Goal: Navigation & Orientation: Find specific page/section

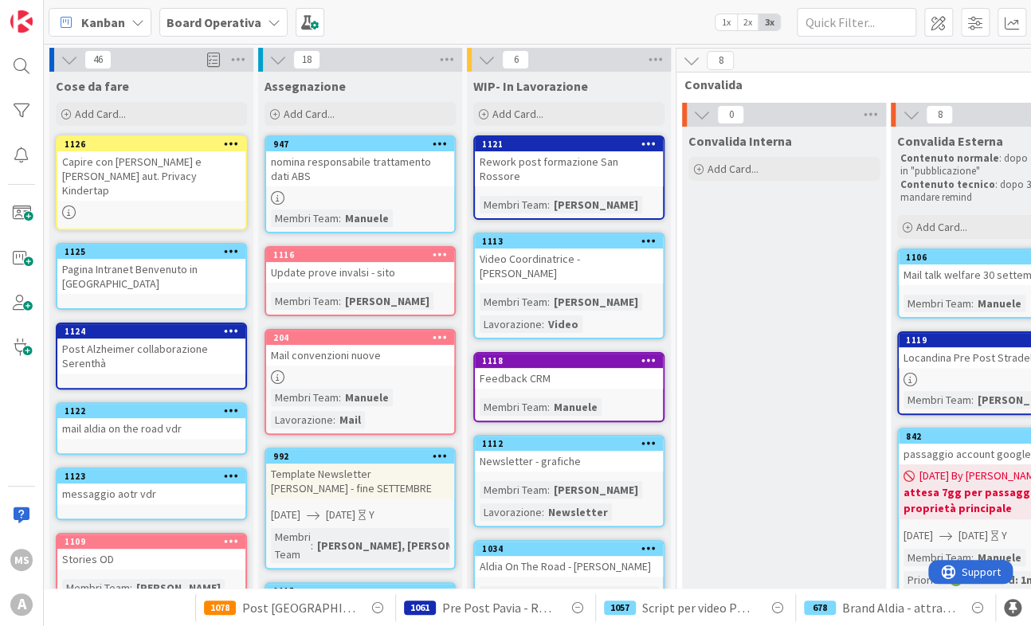
click at [356, 274] on div "Update prove invalsi - sito" at bounding box center [360, 272] width 188 height 21
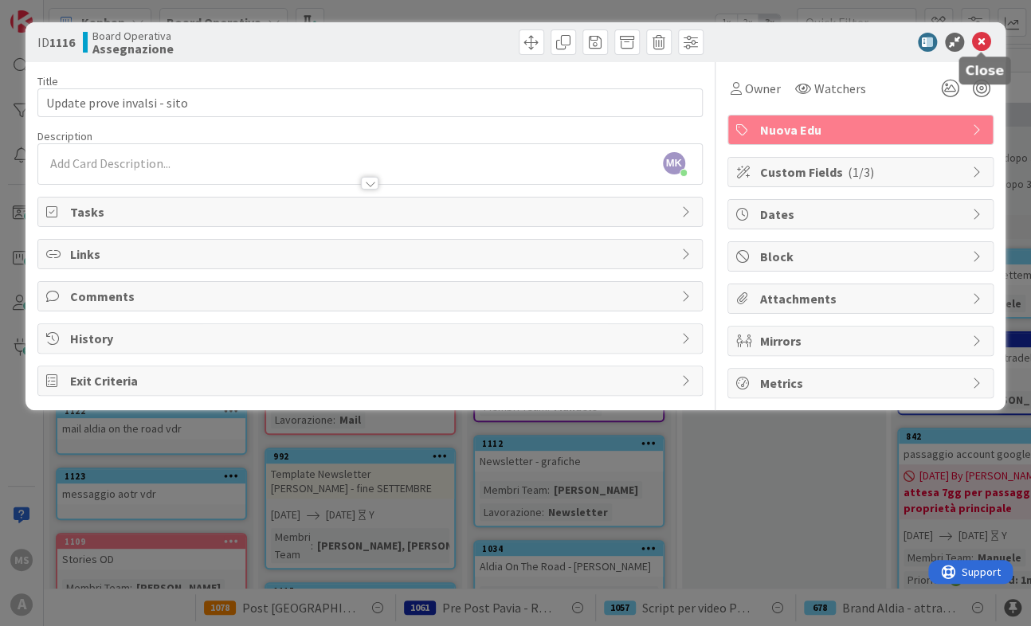
click at [986, 45] on icon at bounding box center [981, 42] width 19 height 19
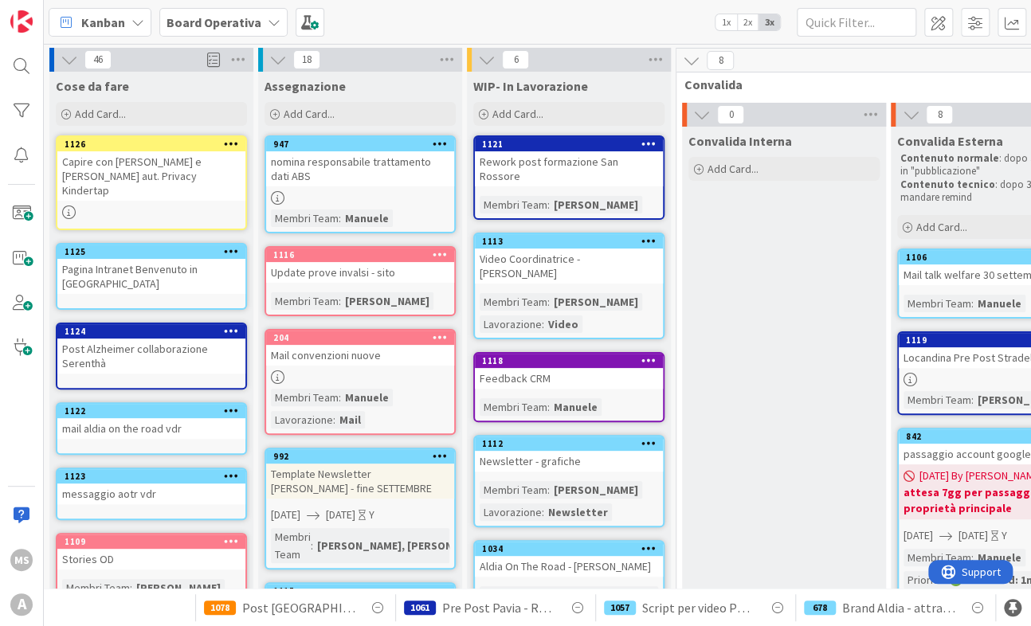
click at [531, 161] on div "Rework post formazione San Rossore" at bounding box center [569, 168] width 188 height 35
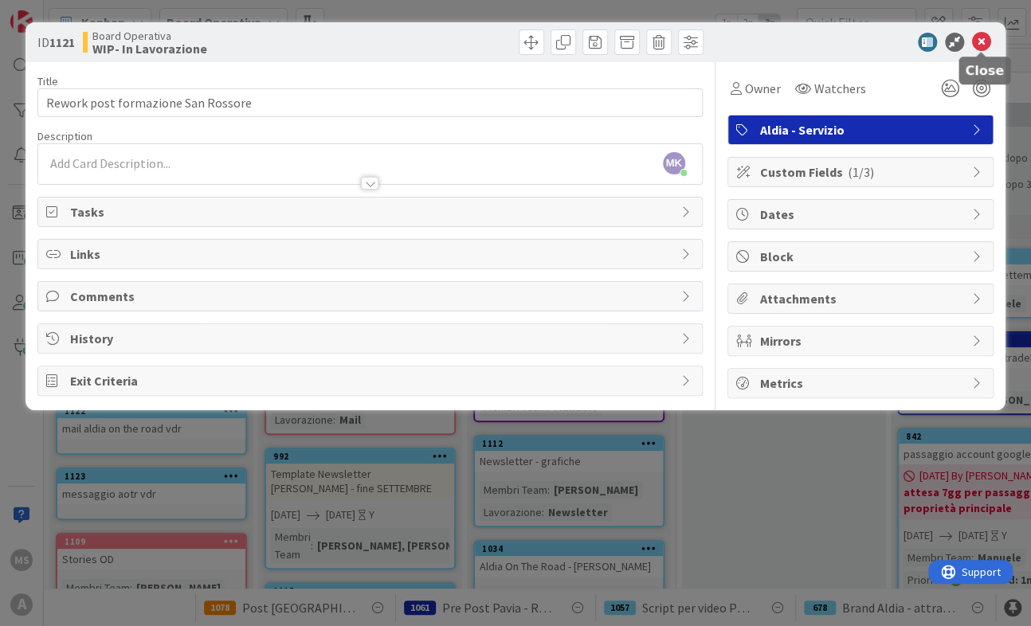
click at [985, 42] on icon at bounding box center [981, 42] width 19 height 19
